Goal: Task Accomplishment & Management: Use online tool/utility

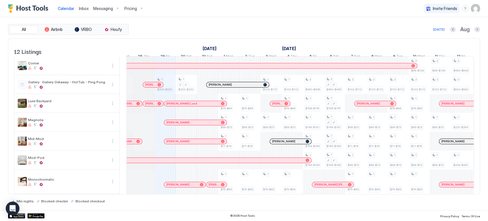
scroll to position [0, 259]
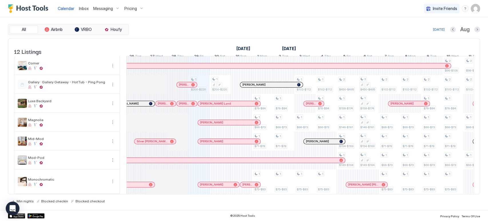
click at [241, 68] on div at bounding box center [241, 65] width 5 height 5
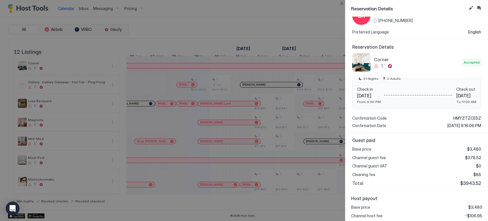
scroll to position [0, 0]
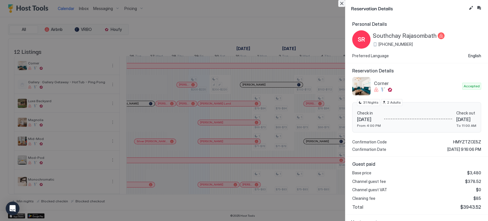
click at [341, 3] on button "Close" at bounding box center [341, 3] width 7 height 7
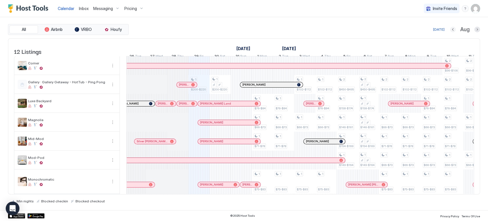
click at [452, 31] on button "Previous month" at bounding box center [453, 30] width 6 height 6
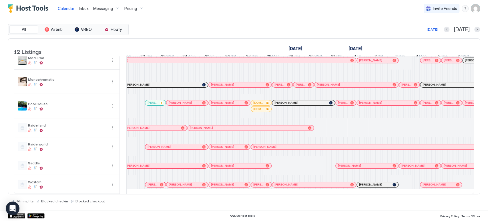
scroll to position [0, 177]
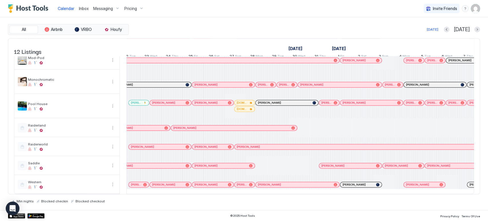
click at [220, 126] on div at bounding box center [220, 128] width 5 height 5
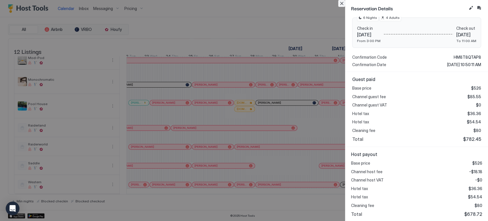
click at [342, 3] on button "Close" at bounding box center [341, 3] width 7 height 7
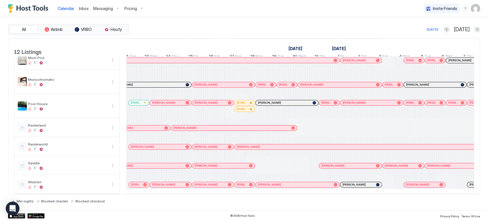
click at [261, 126] on div "[PERSON_NAME]" at bounding box center [231, 128] width 116 height 4
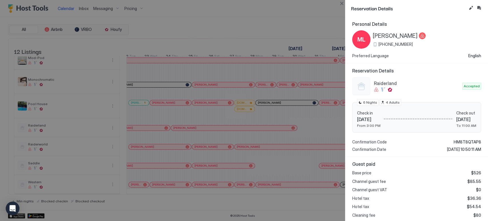
click at [343, 1] on button "Close" at bounding box center [341, 3] width 7 height 7
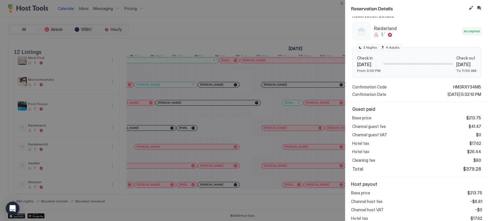
scroll to position [63, 0]
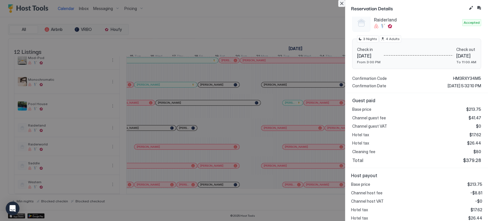
click at [344, 2] on button "Close" at bounding box center [341, 3] width 7 height 7
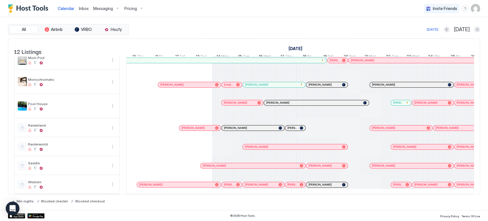
scroll to position [0, 333]
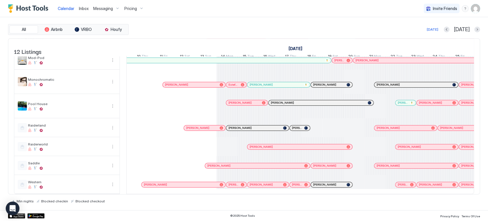
click at [298, 126] on span "[PERSON_NAME]" at bounding box center [297, 128] width 10 height 4
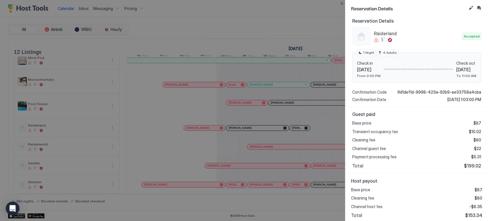
scroll to position [55, 0]
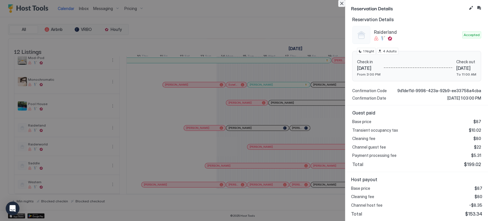
click at [341, 4] on button "Close" at bounding box center [341, 3] width 7 height 7
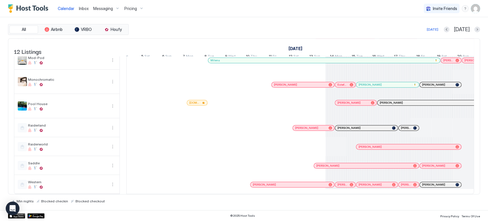
scroll to position [0, 224]
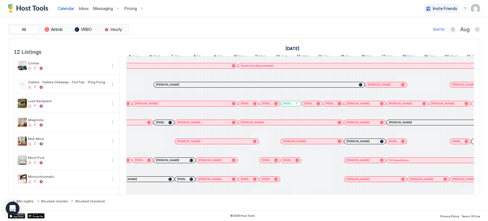
scroll to position [0, 236]
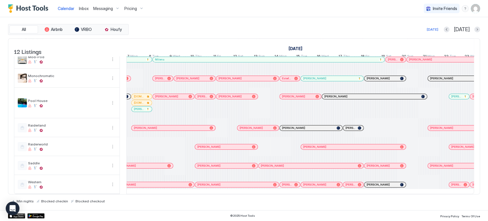
click at [261, 126] on div at bounding box center [261, 128] width 5 height 5
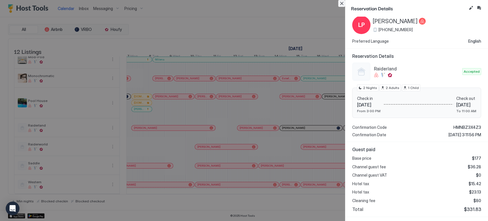
click at [340, 6] on button "Close" at bounding box center [341, 3] width 7 height 7
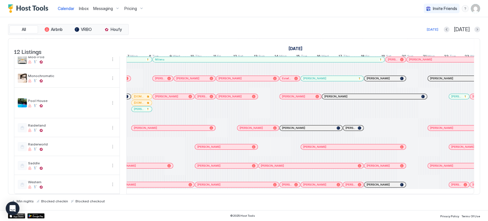
click at [233, 145] on div "[PERSON_NAME]" at bounding box center [223, 147] width 52 height 4
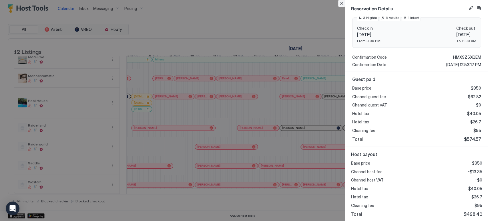
click at [342, 2] on button "Close" at bounding box center [341, 3] width 7 height 7
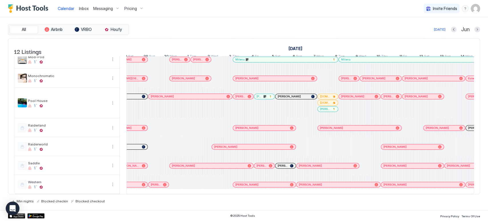
click at [245, 144] on div at bounding box center [244, 146] width 5 height 5
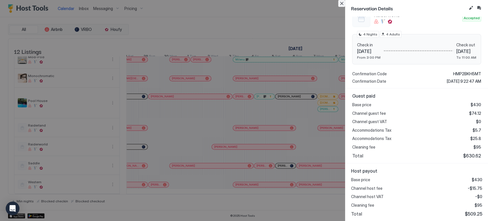
click at [339, 3] on button "Close" at bounding box center [341, 3] width 7 height 7
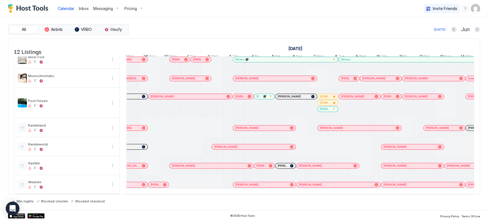
click at [133, 125] on div "[PERSON_NAME]" at bounding box center [126, 127] width 41 height 5
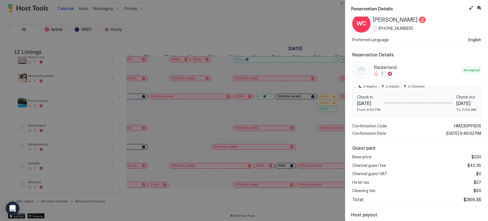
scroll to position [18, 0]
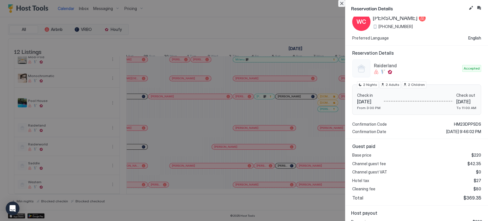
click at [339, 1] on button "Close" at bounding box center [341, 3] width 7 height 7
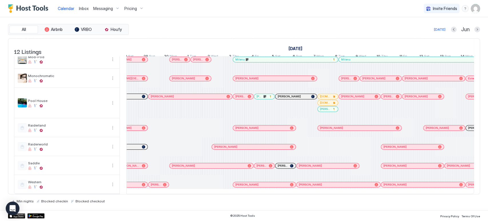
click at [269, 126] on div at bounding box center [269, 128] width 5 height 5
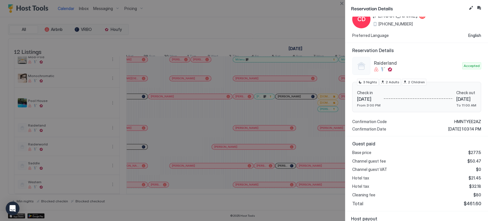
scroll to position [21, 0]
click at [344, 5] on button "Close" at bounding box center [341, 3] width 7 height 7
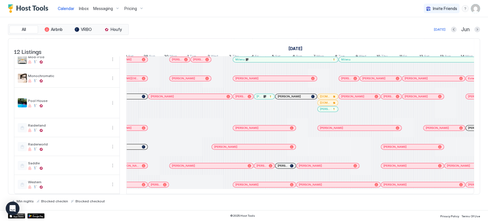
click at [275, 126] on div at bounding box center [276, 127] width 21 height 19
click at [275, 126] on div at bounding box center [275, 128] width 5 height 5
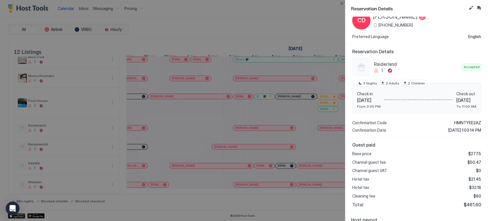
scroll to position [21, 0]
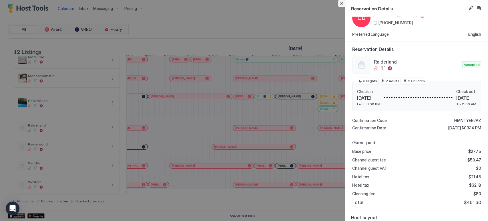
click at [339, 3] on button "Close" at bounding box center [341, 3] width 7 height 7
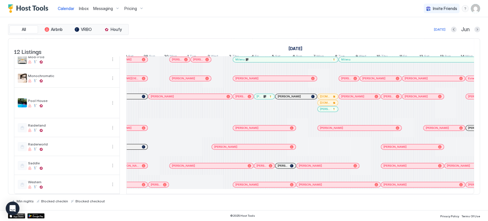
click at [362, 126] on div at bounding box center [362, 128] width 5 height 5
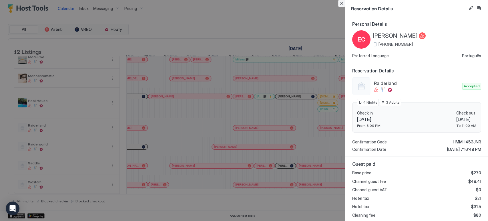
click at [343, 3] on button "Close" at bounding box center [341, 3] width 7 height 7
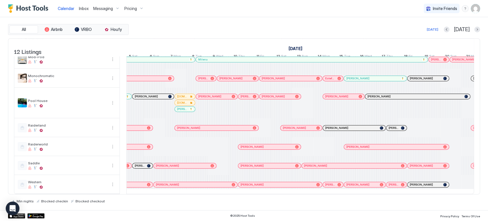
scroll to position [0, 432]
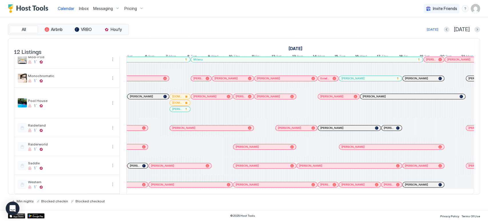
click at [302, 126] on div at bounding box center [302, 128] width 5 height 5
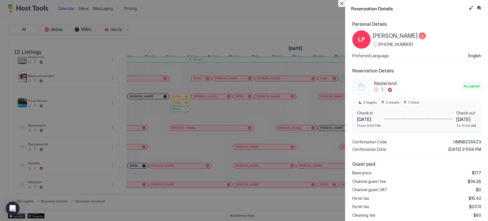
click at [341, 2] on button "Close" at bounding box center [341, 3] width 7 height 7
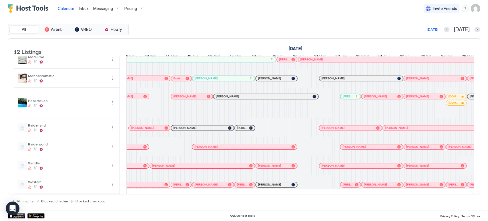
scroll to position [0, 582]
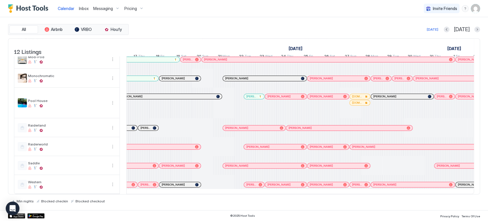
click at [260, 126] on div at bounding box center [260, 128] width 5 height 5
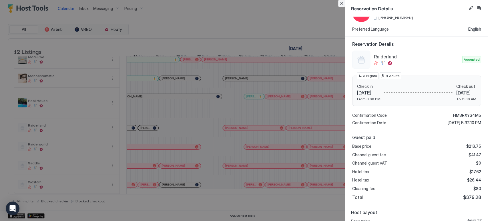
click at [345, 3] on button "Close" at bounding box center [341, 3] width 7 height 7
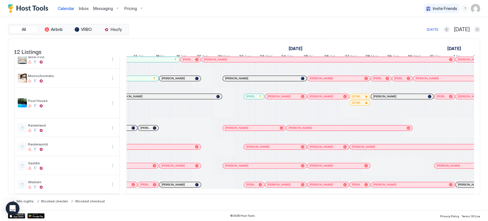
click at [302, 126] on div at bounding box center [302, 128] width 5 height 5
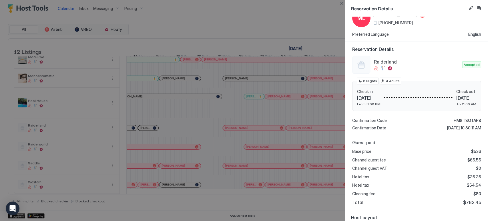
click at [343, 4] on button "Close" at bounding box center [341, 3] width 7 height 7
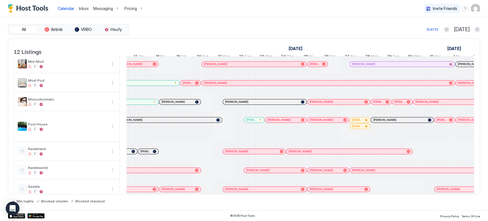
scroll to position [0, 0]
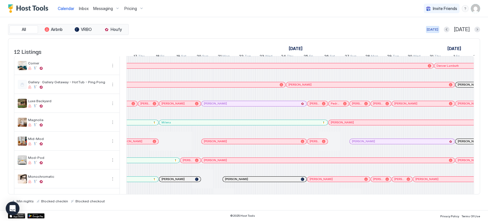
click at [438, 28] on div "[DATE]" at bounding box center [432, 29] width 11 height 5
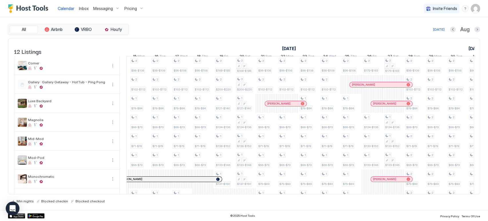
scroll to position [0, 318]
